Goal: Go to known website: Access a specific website the user already knows

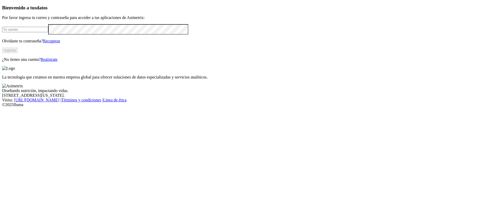
type input "[PERSON_NAME][EMAIL_ADDRESS][DOMAIN_NAME]"
click at [18, 53] on button "Ingresa" at bounding box center [10, 50] width 16 height 5
